Goal: Task Accomplishment & Management: Manage account settings

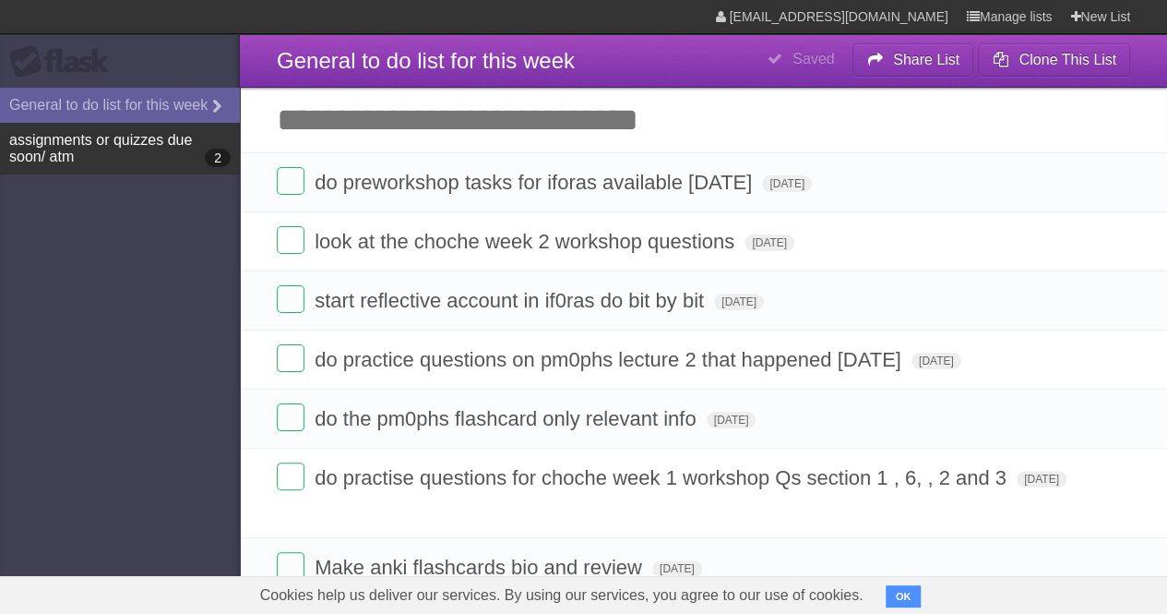
click at [119, 145] on link "assignments or quizzes due soon/ atm 2" at bounding box center [120, 149] width 240 height 52
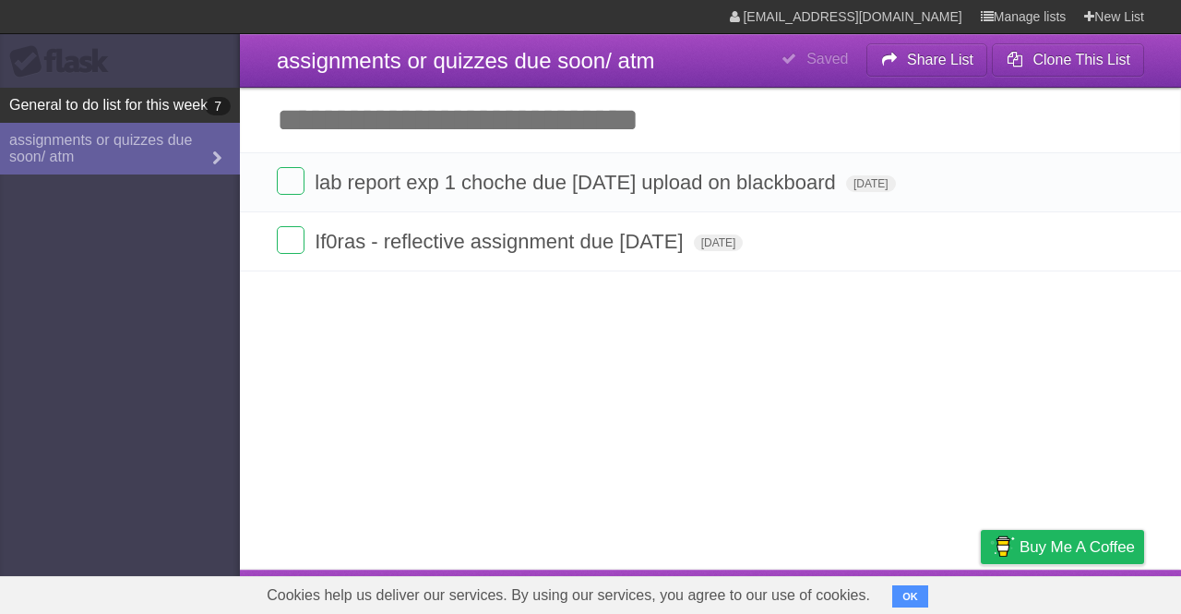
click at [137, 110] on link "General to do list for this week 7" at bounding box center [120, 105] width 240 height 35
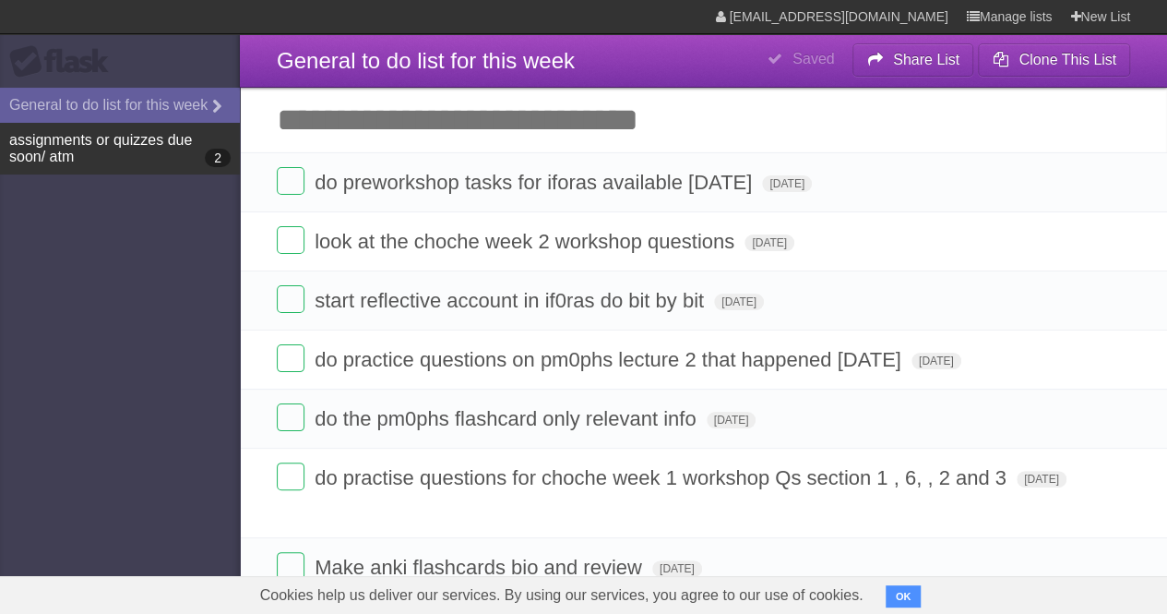
click at [54, 143] on link "assignments or quizzes due soon/ atm 2" at bounding box center [120, 149] width 240 height 52
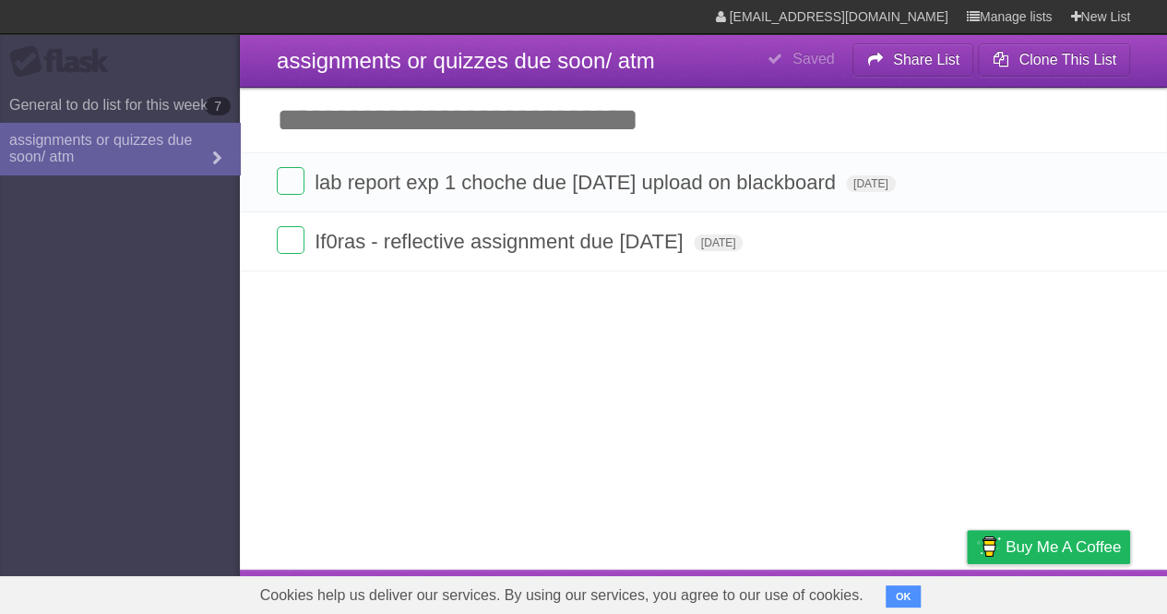
type span "[DATE]"
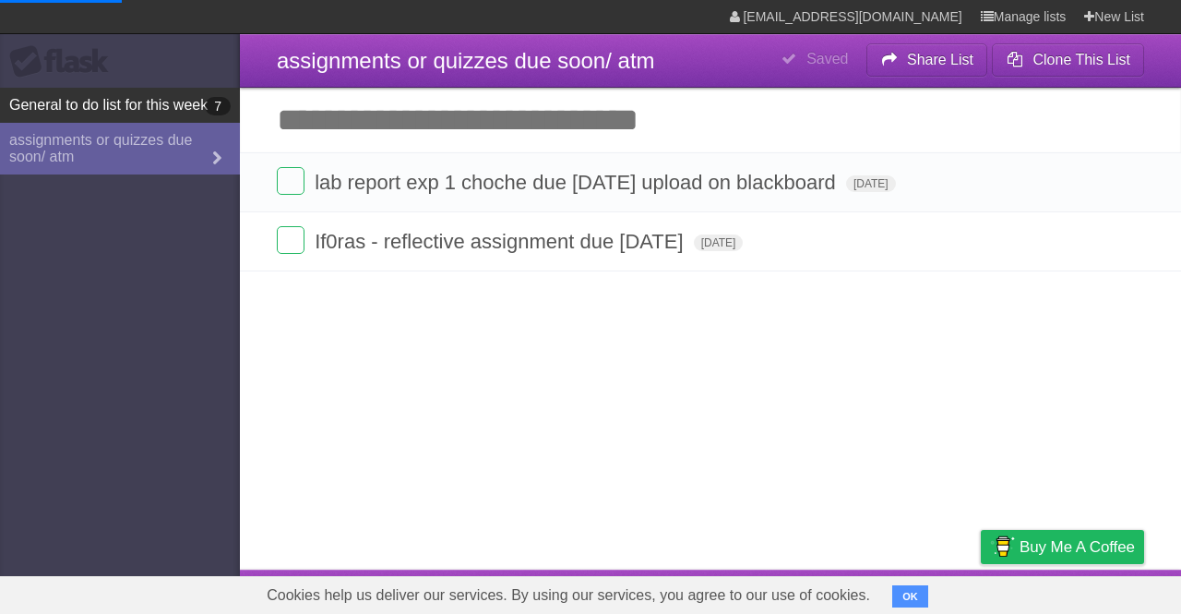
click at [66, 95] on link "General to do list for this week 7" at bounding box center [120, 105] width 240 height 35
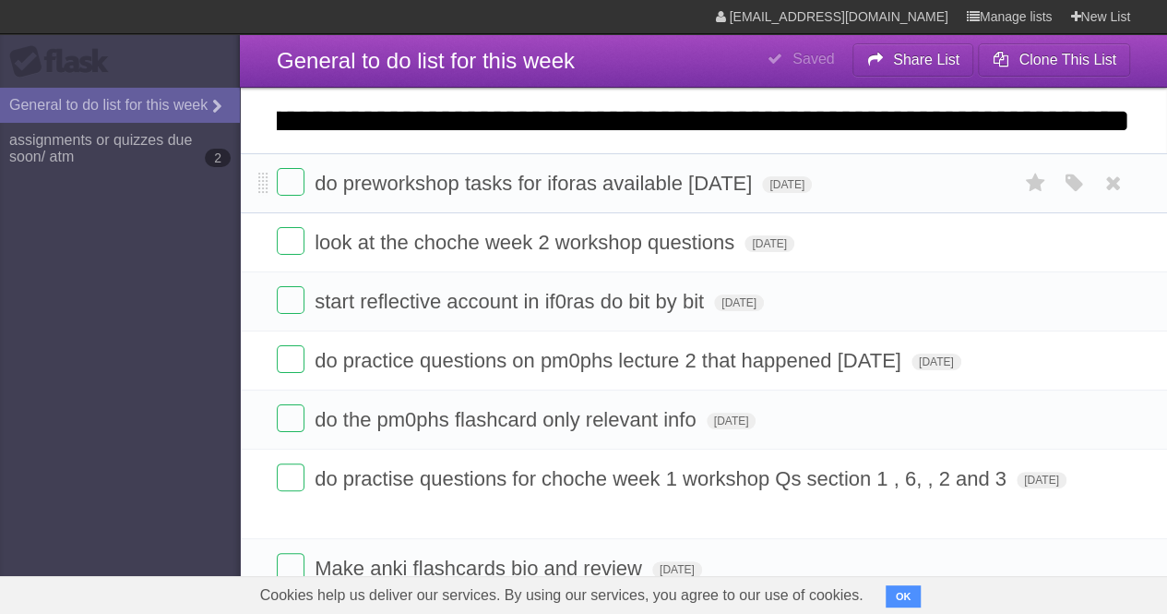
scroll to position [0, 258]
type input "**********"
click input "*********" at bounding box center [0, 0] width 0 height 0
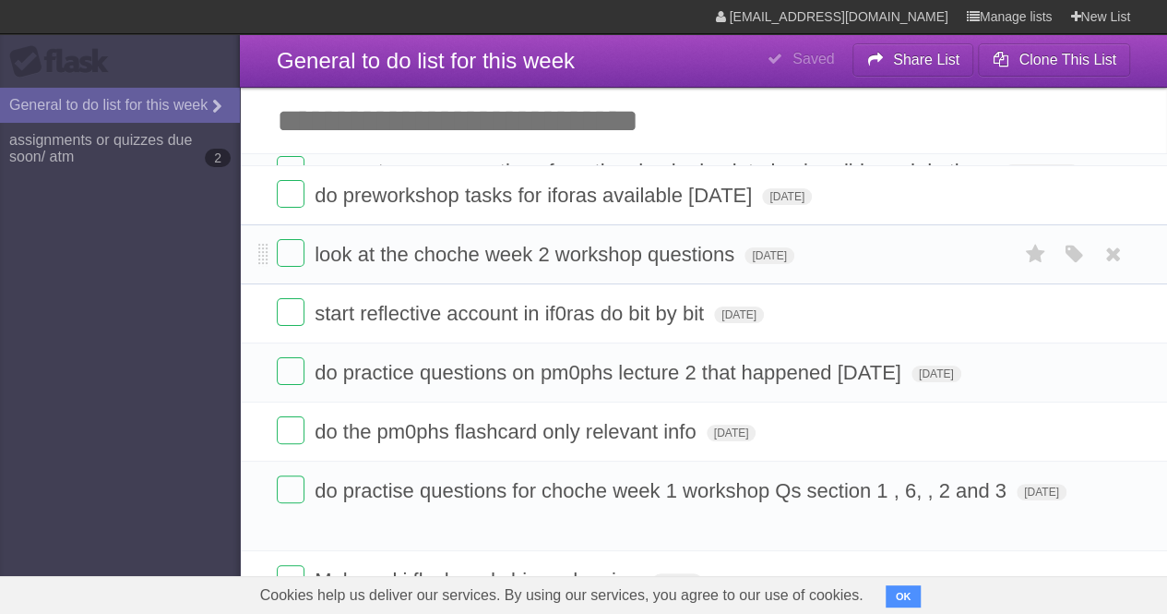
scroll to position [0, 0]
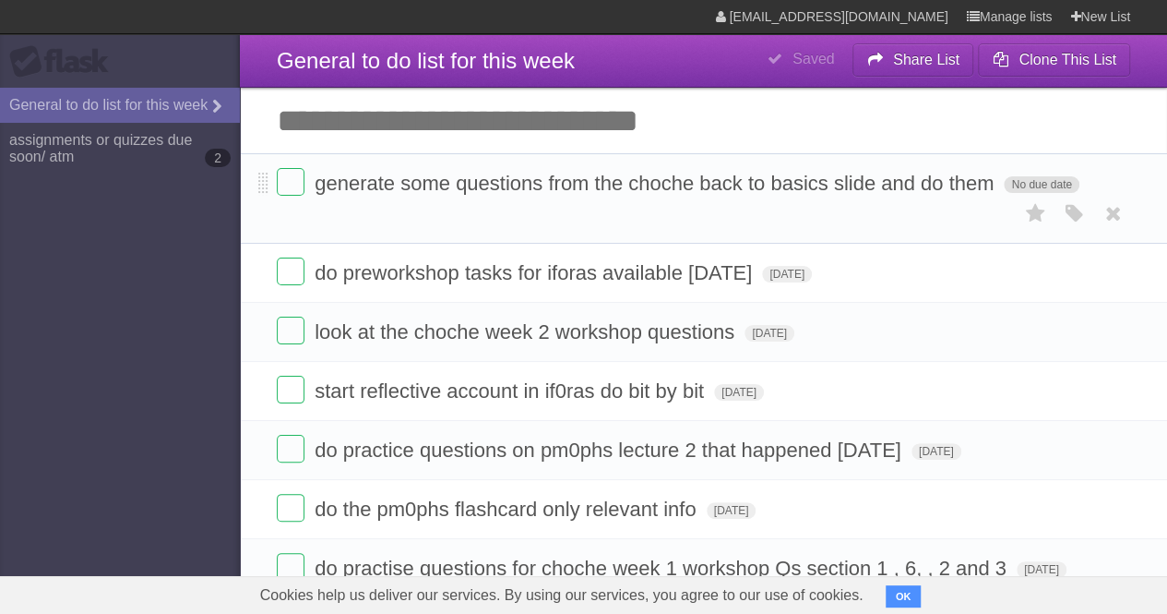
click at [1066, 188] on span "No due date" at bounding box center [1041, 184] width 75 height 17
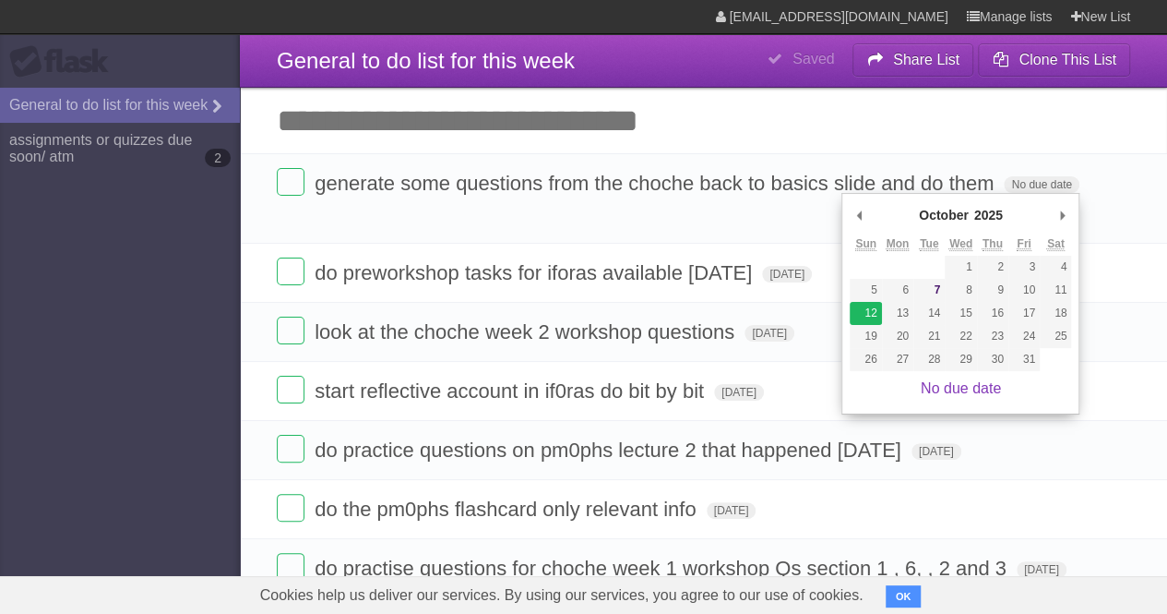
type span "[DATE]"
